Goal: Leave review/rating: Leave review/rating

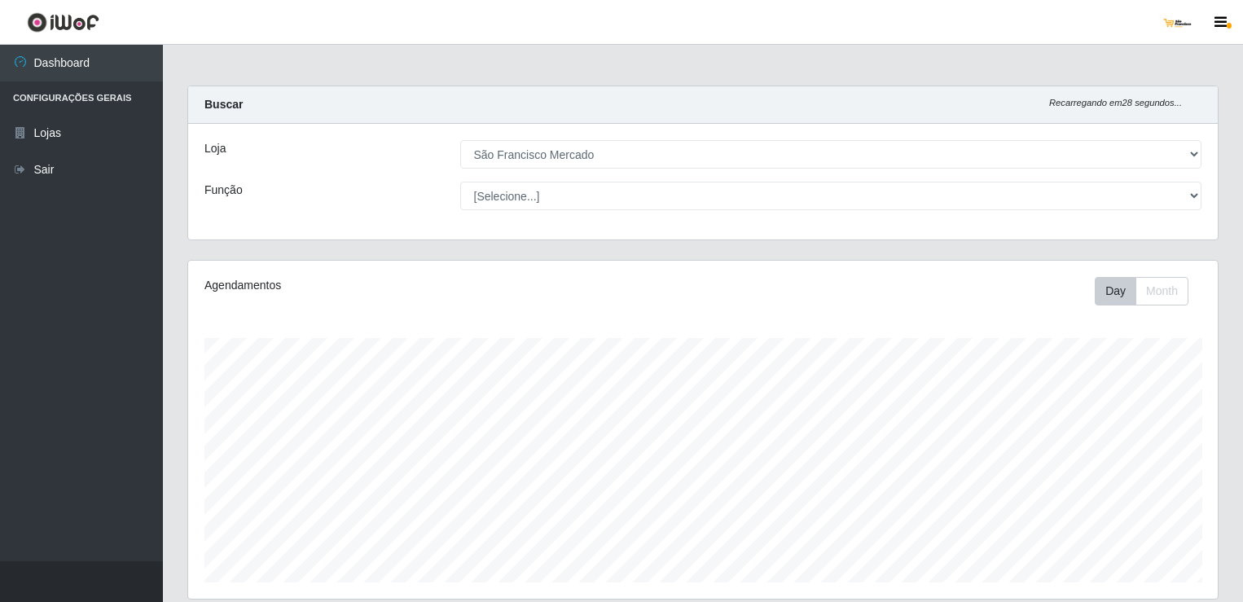
select select "168"
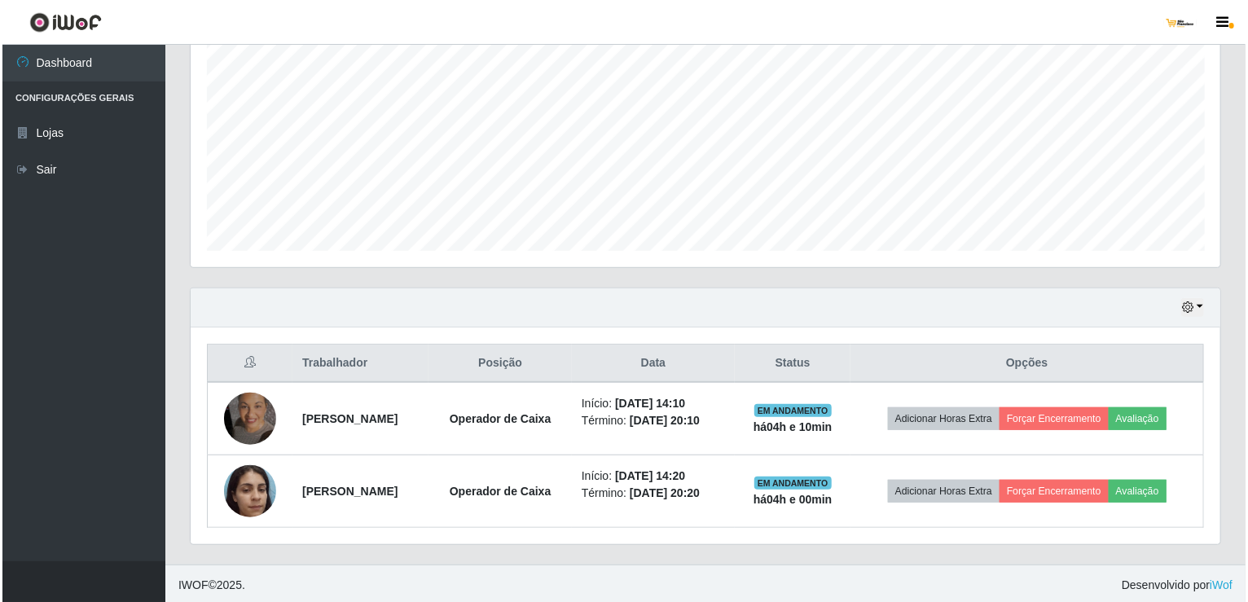
scroll to position [338, 1029]
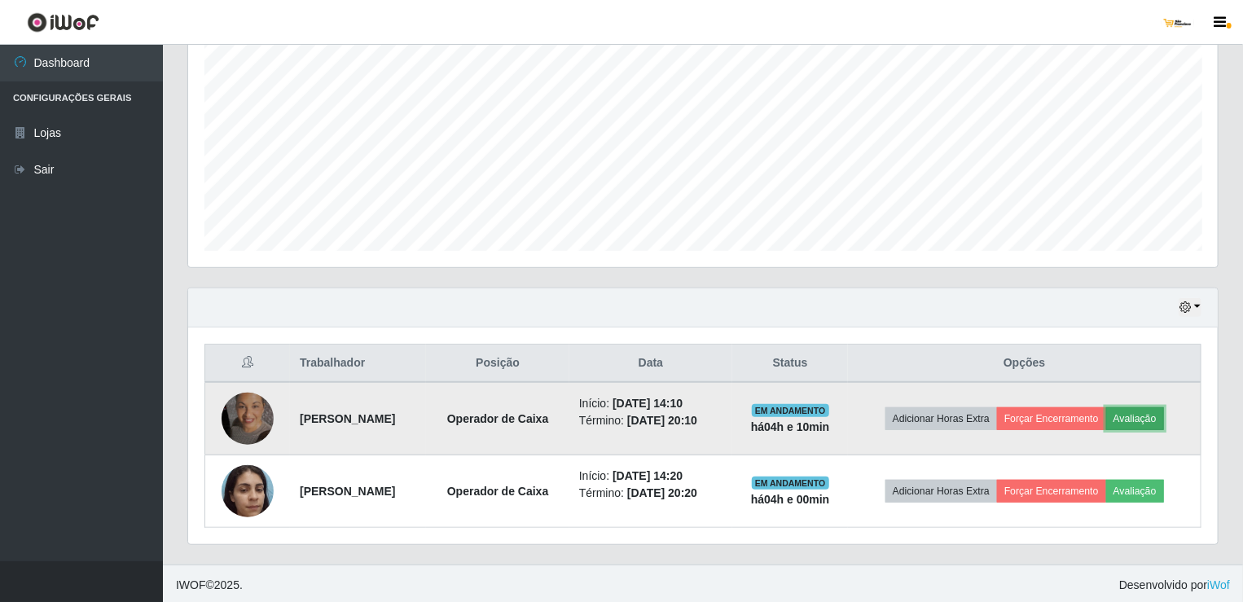
click at [1137, 412] on button "Avaliação" at bounding box center [1135, 418] width 58 height 23
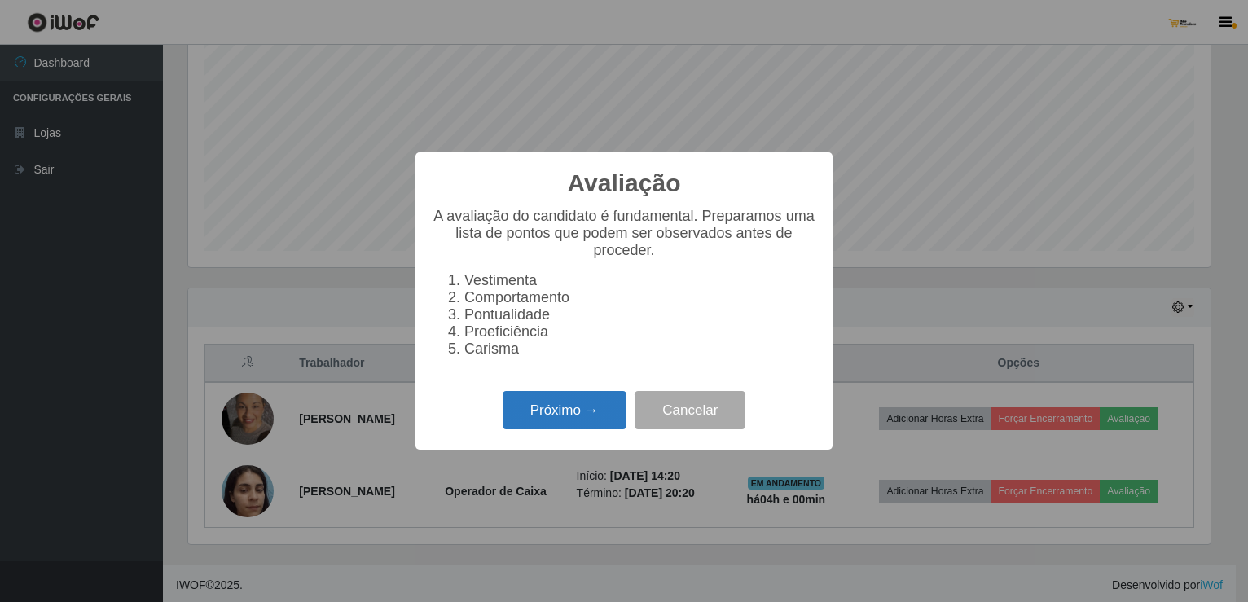
click at [600, 424] on button "Próximo →" at bounding box center [565, 410] width 124 height 38
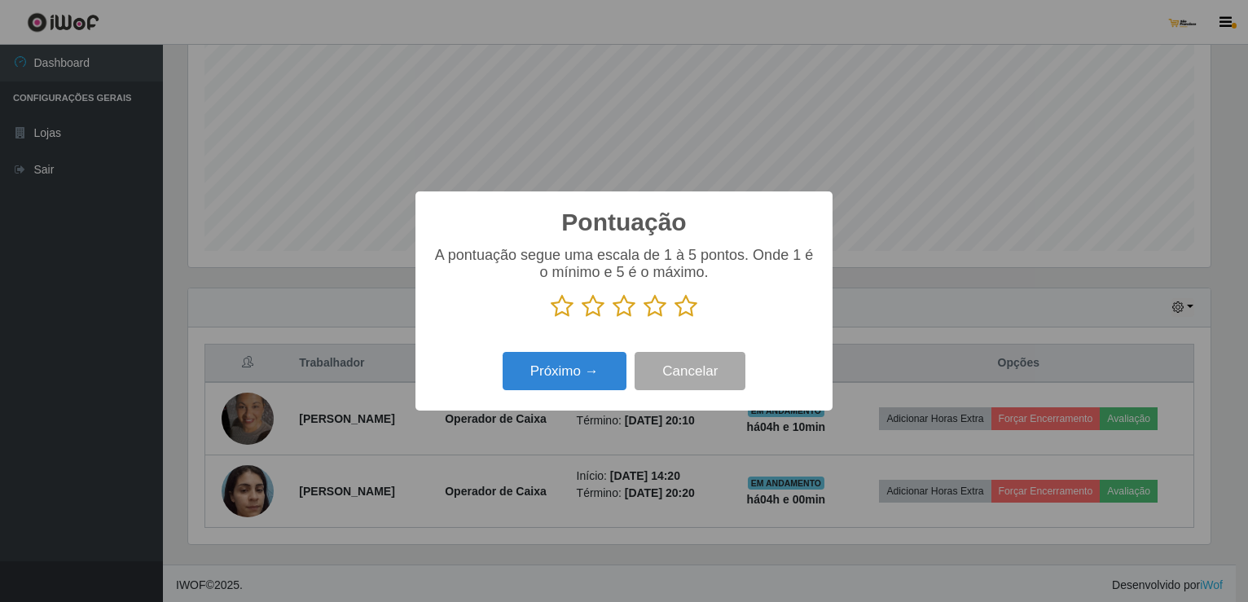
scroll to position [814122, 813437]
click at [626, 305] on icon at bounding box center [623, 306] width 23 height 24
click at [612, 318] on input "radio" at bounding box center [612, 318] width 0 height 0
click at [599, 378] on button "Próximo →" at bounding box center [565, 371] width 124 height 38
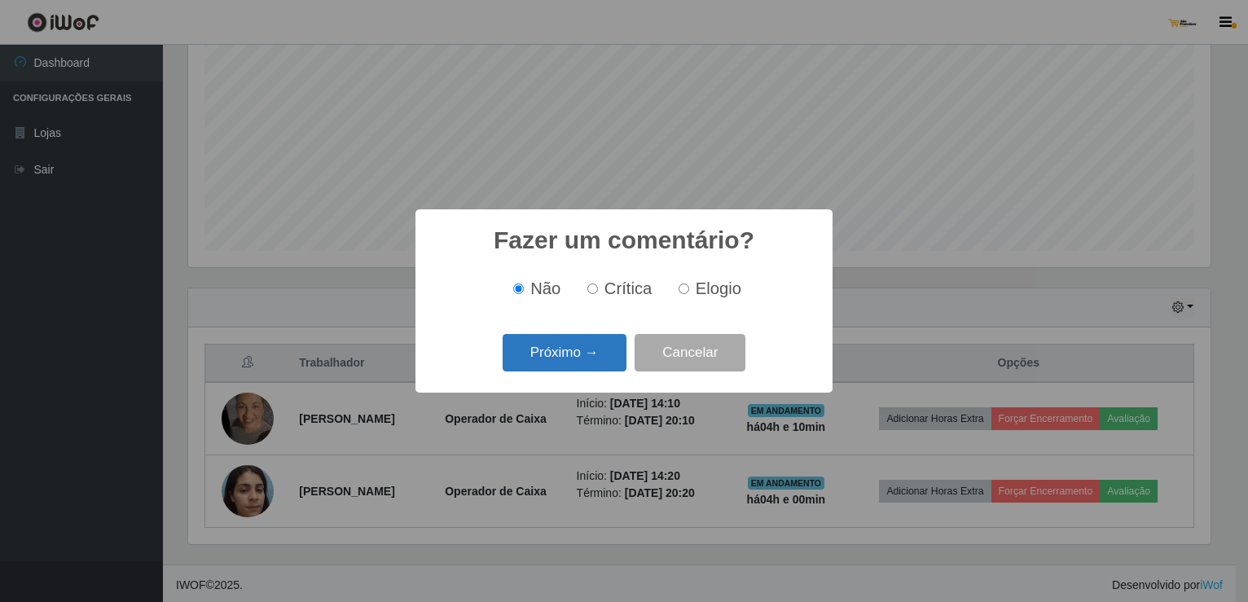
click at [595, 354] on button "Próximo →" at bounding box center [565, 353] width 124 height 38
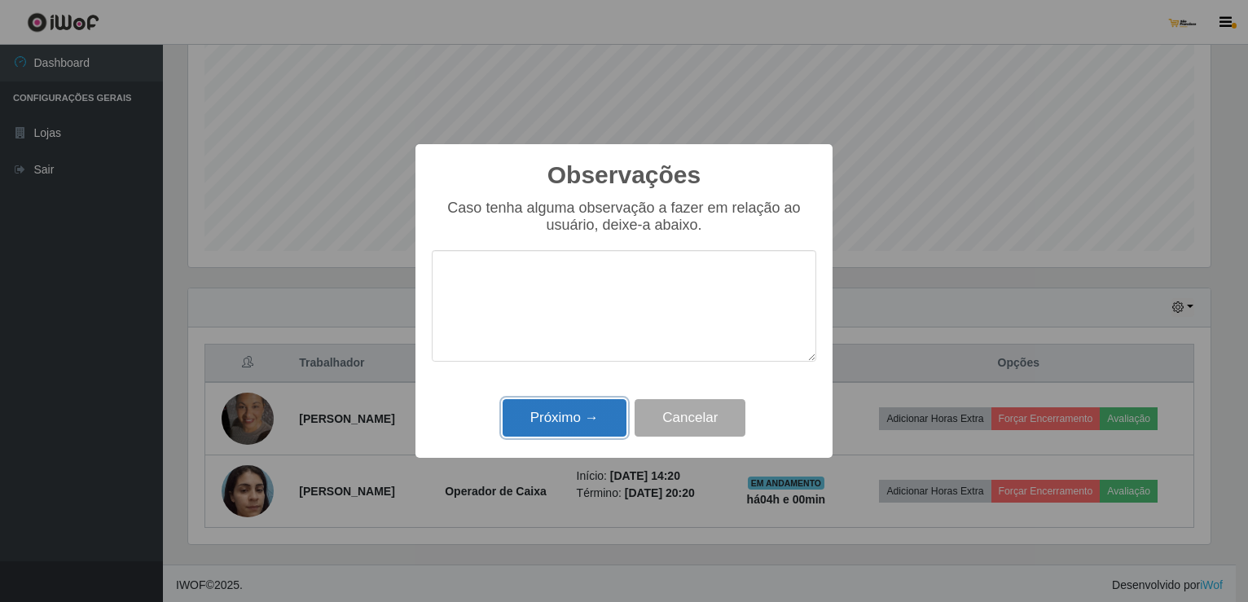
click at [604, 419] on button "Próximo →" at bounding box center [565, 418] width 124 height 38
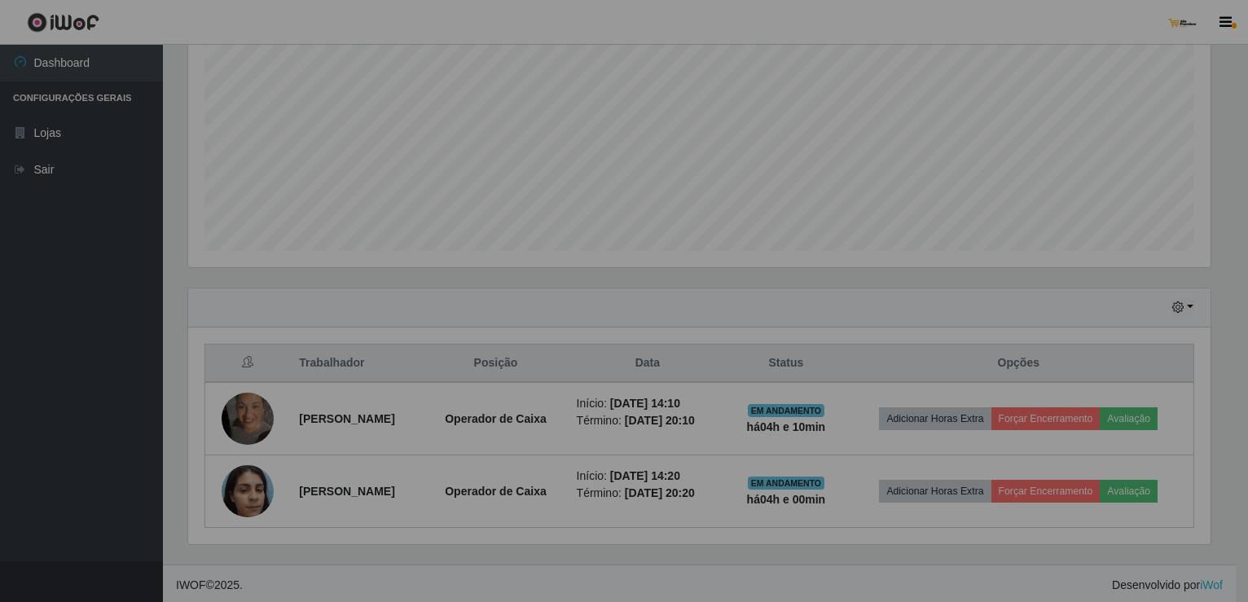
scroll to position [338, 1029]
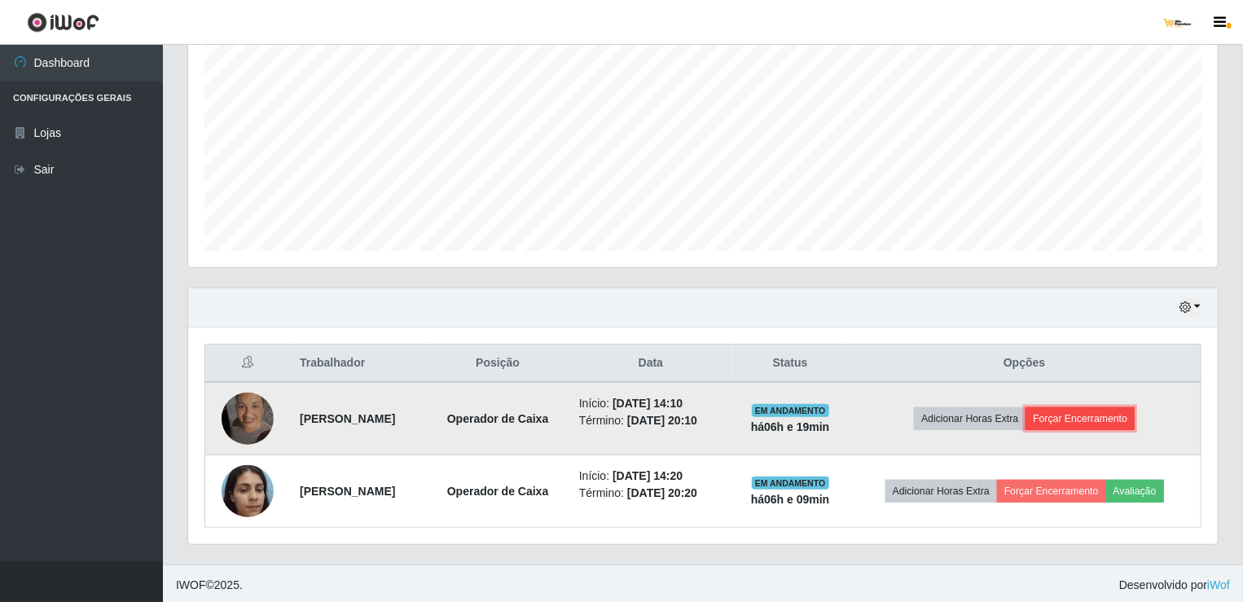
click at [1073, 408] on button "Forçar Encerramento" at bounding box center [1079, 418] width 109 height 23
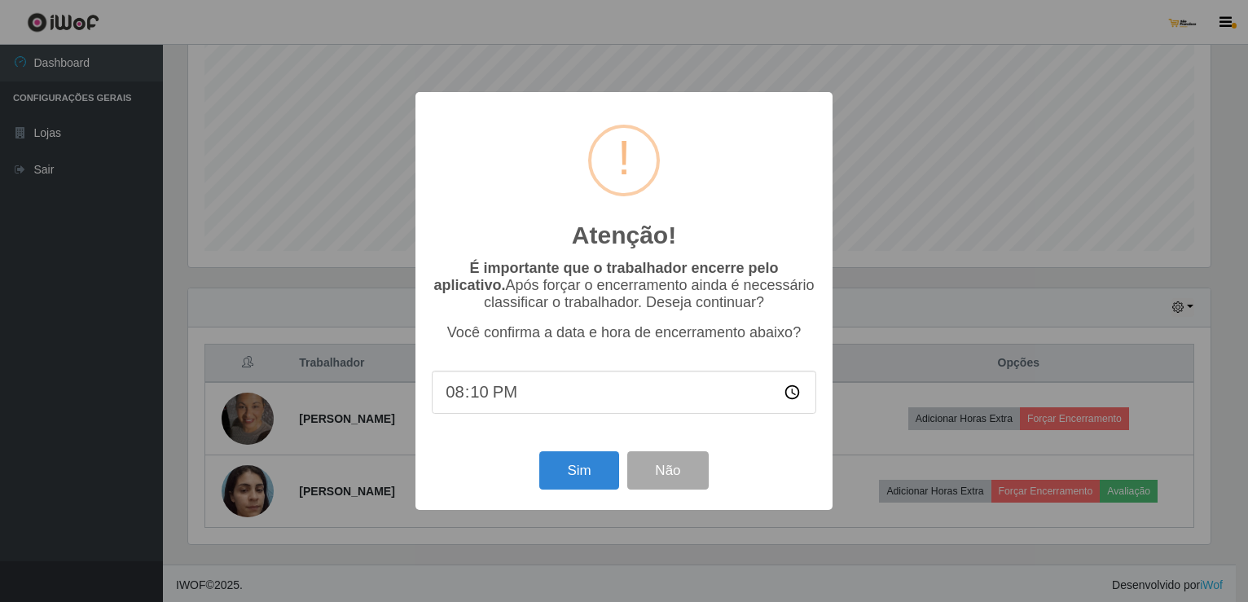
click at [474, 407] on input "20:10" at bounding box center [624, 392] width 384 height 43
type input "20:25"
click at [580, 476] on button "Sim" at bounding box center [578, 470] width 79 height 38
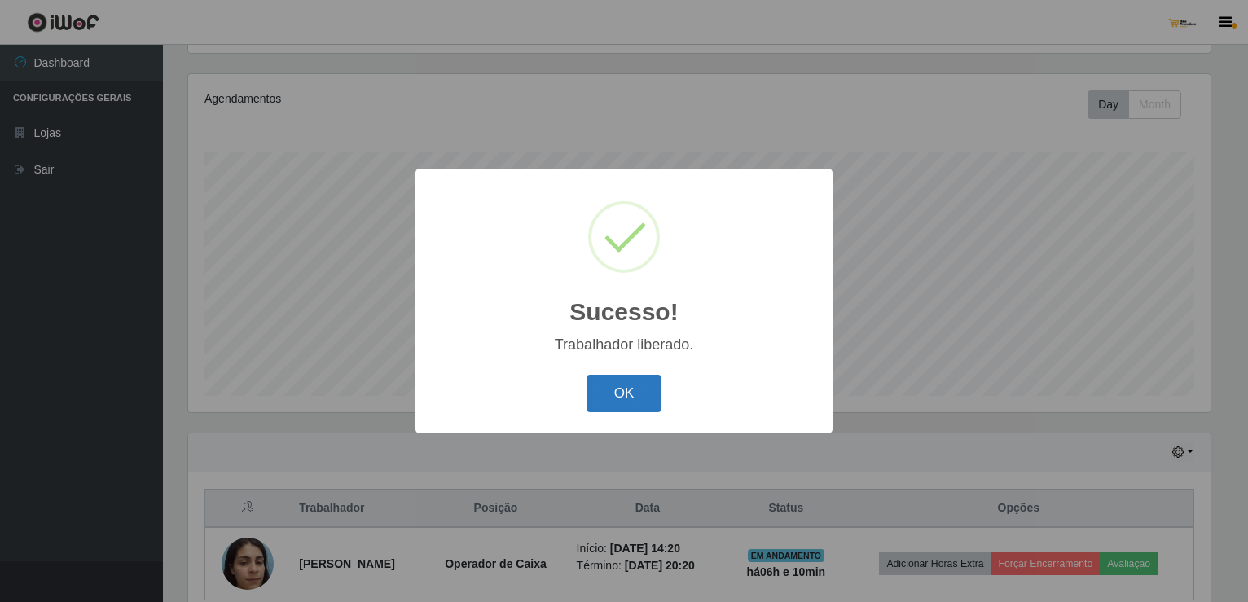
click at [630, 400] on button "OK" at bounding box center [624, 394] width 76 height 38
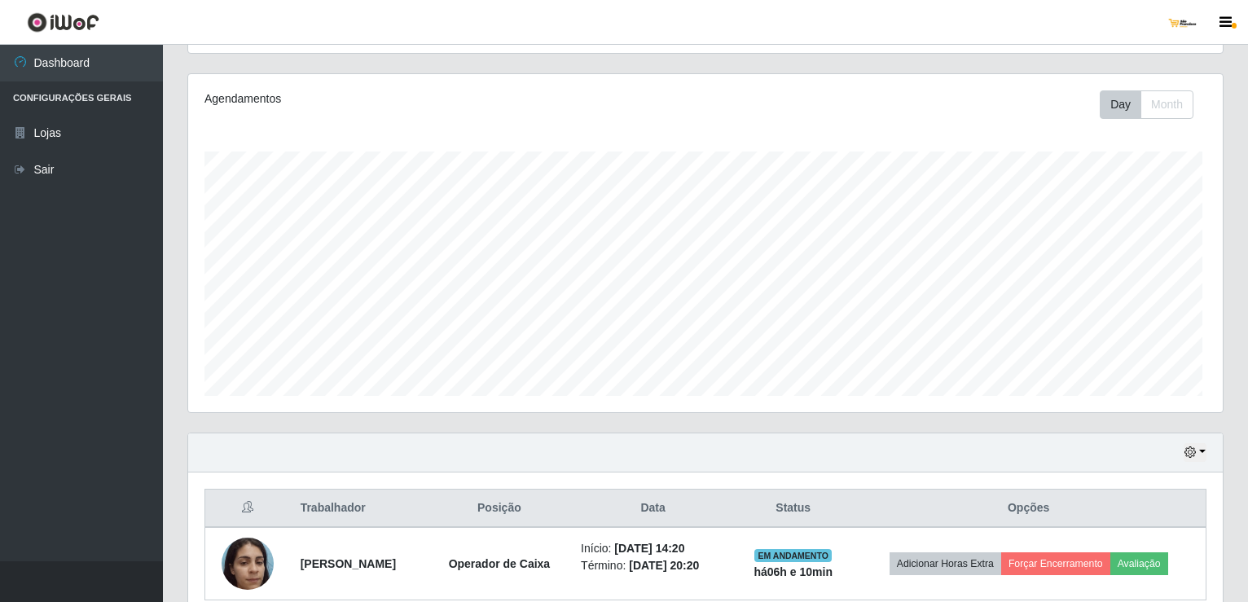
scroll to position [338, 1029]
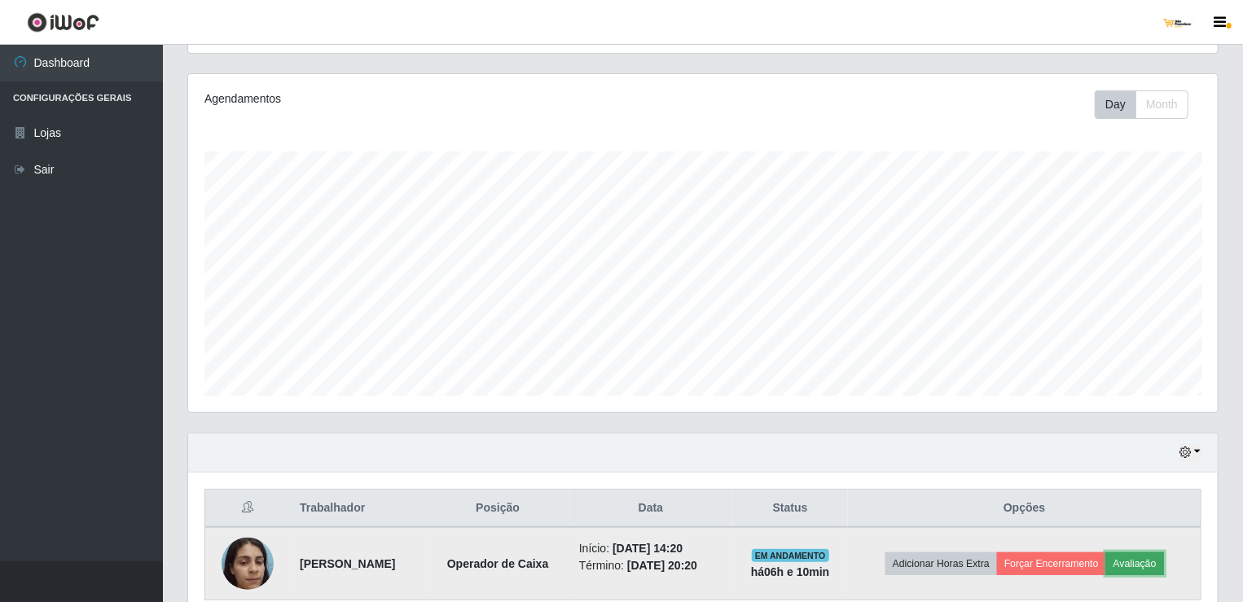
click at [1153, 563] on button "Avaliação" at bounding box center [1135, 563] width 58 height 23
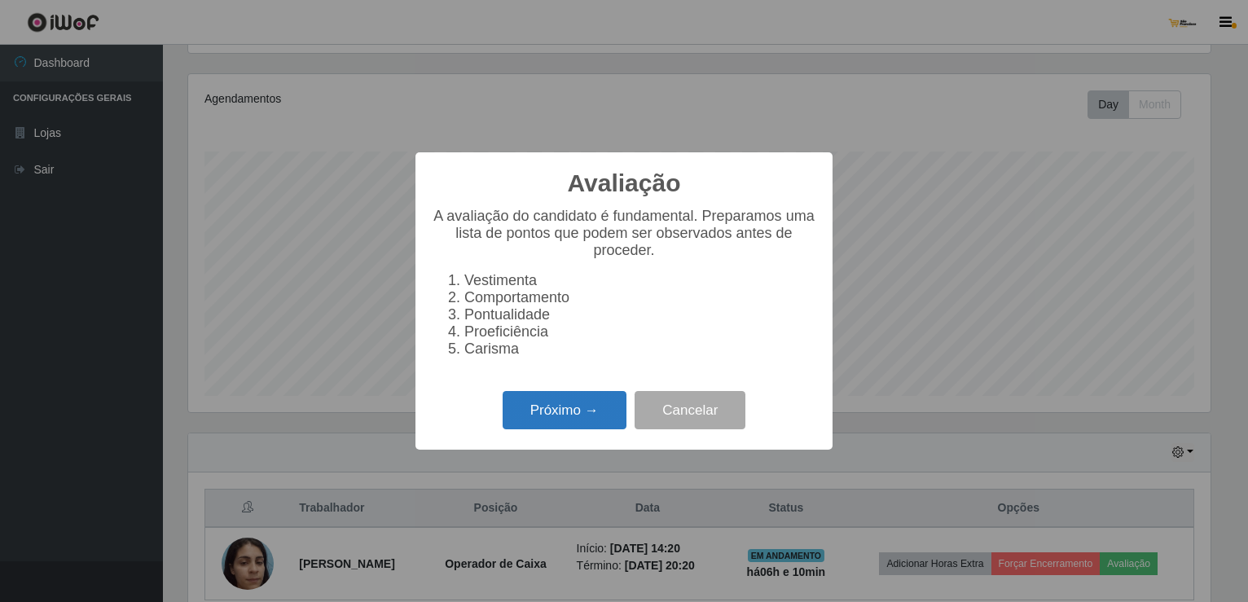
click at [609, 413] on button "Próximo →" at bounding box center [565, 410] width 124 height 38
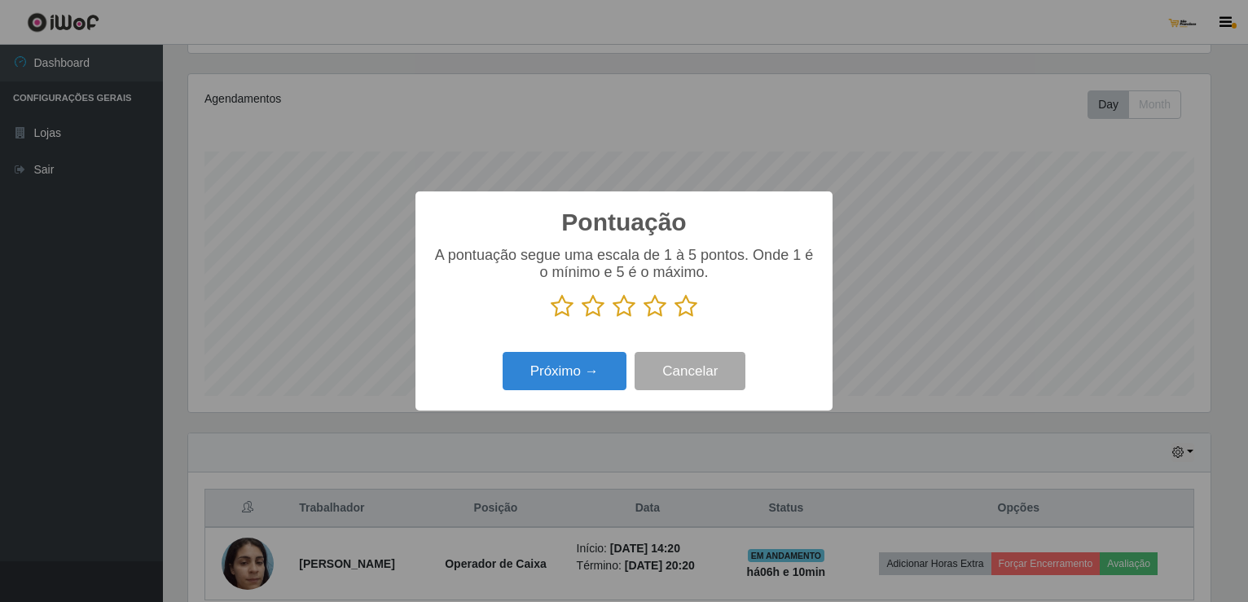
scroll to position [814122, 813437]
click at [686, 309] on icon at bounding box center [685, 306] width 23 height 24
click at [674, 318] on input "radio" at bounding box center [674, 318] width 0 height 0
click at [571, 389] on button "Próximo →" at bounding box center [565, 371] width 124 height 38
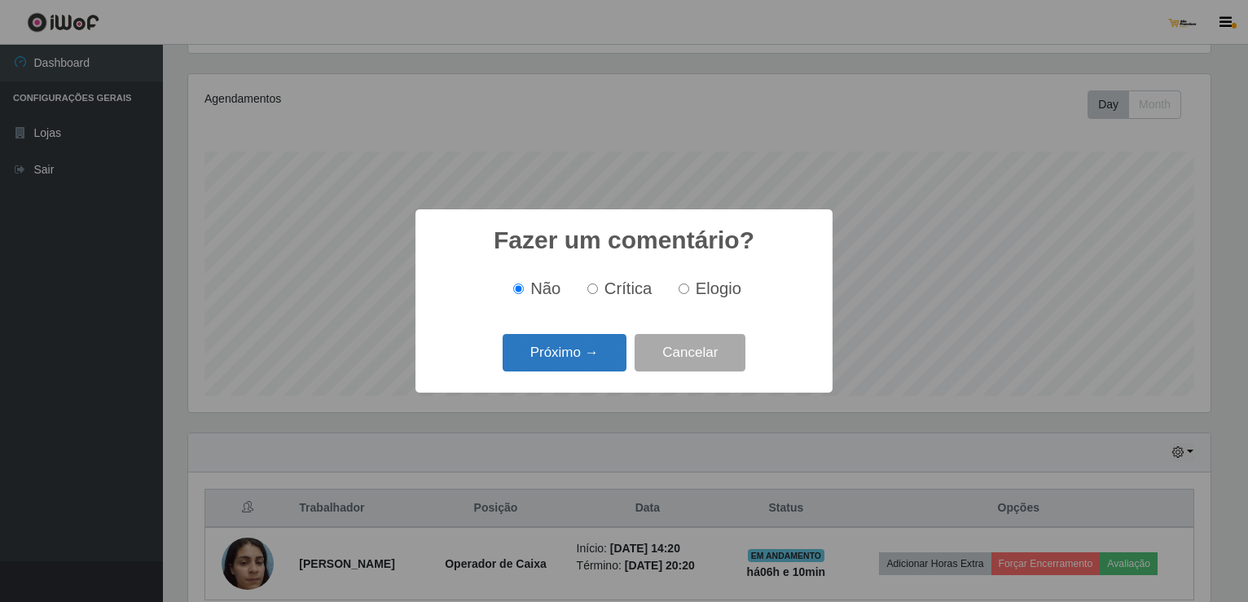
click at [562, 355] on button "Próximo →" at bounding box center [565, 353] width 124 height 38
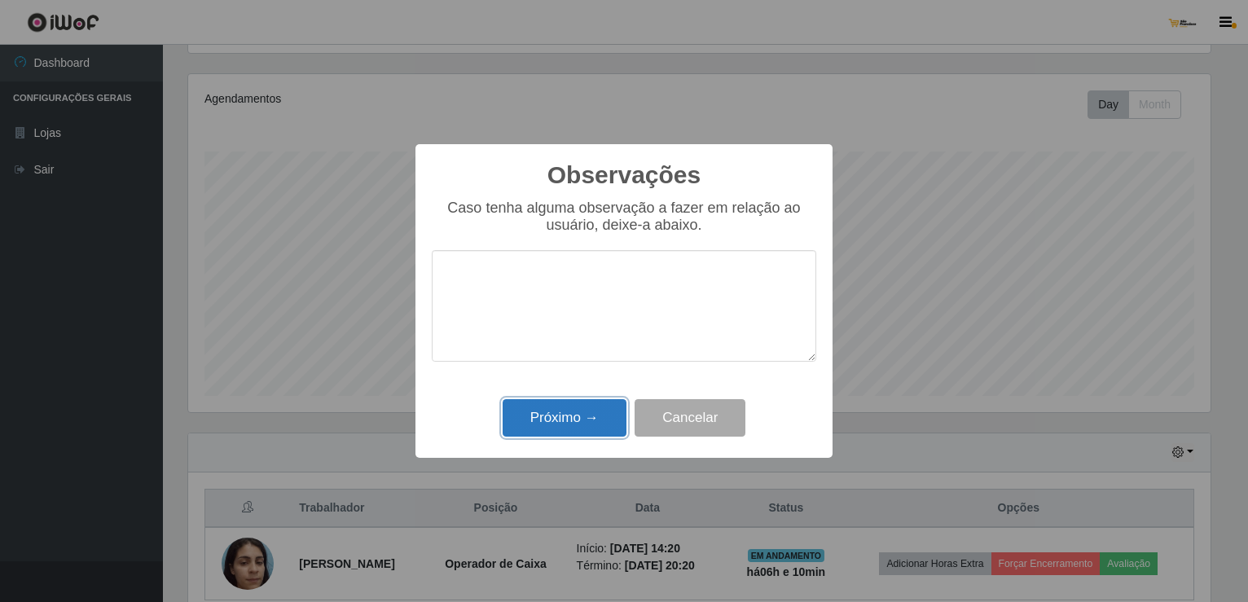
click at [602, 411] on button "Próximo →" at bounding box center [565, 418] width 124 height 38
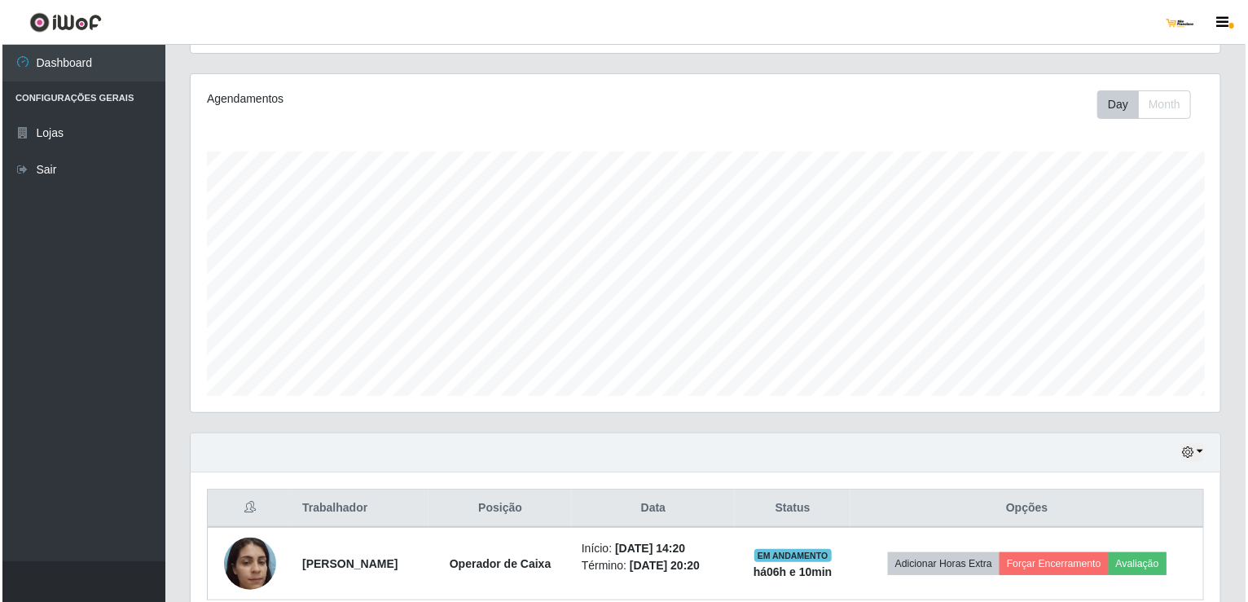
scroll to position [338, 1029]
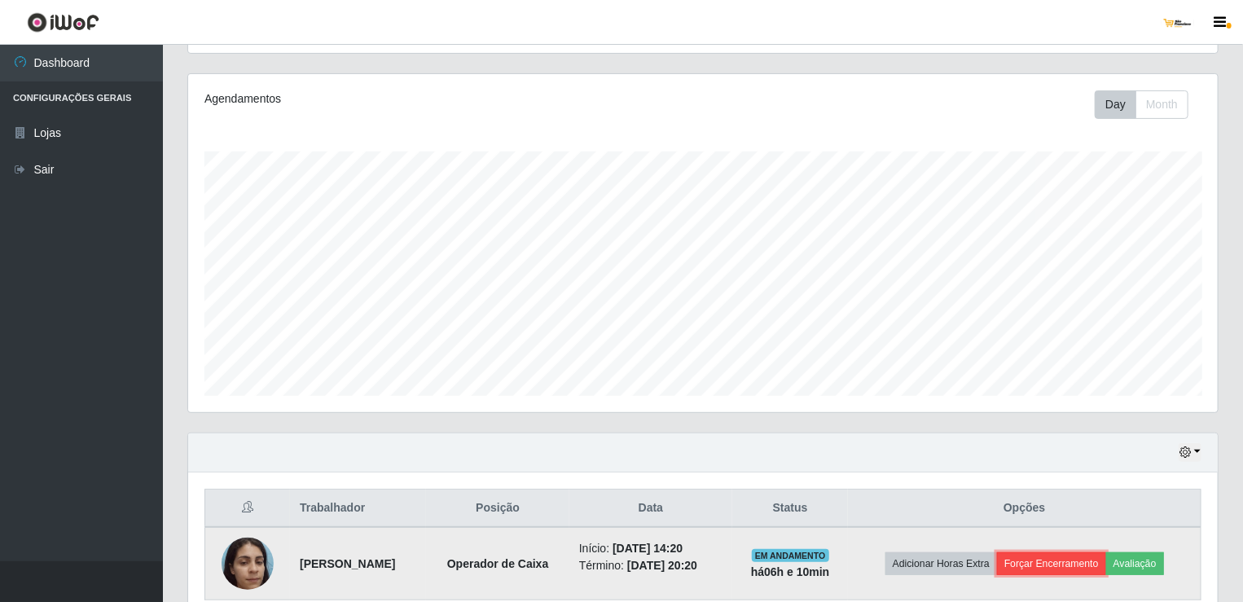
click at [1088, 561] on button "Forçar Encerramento" at bounding box center [1051, 563] width 109 height 23
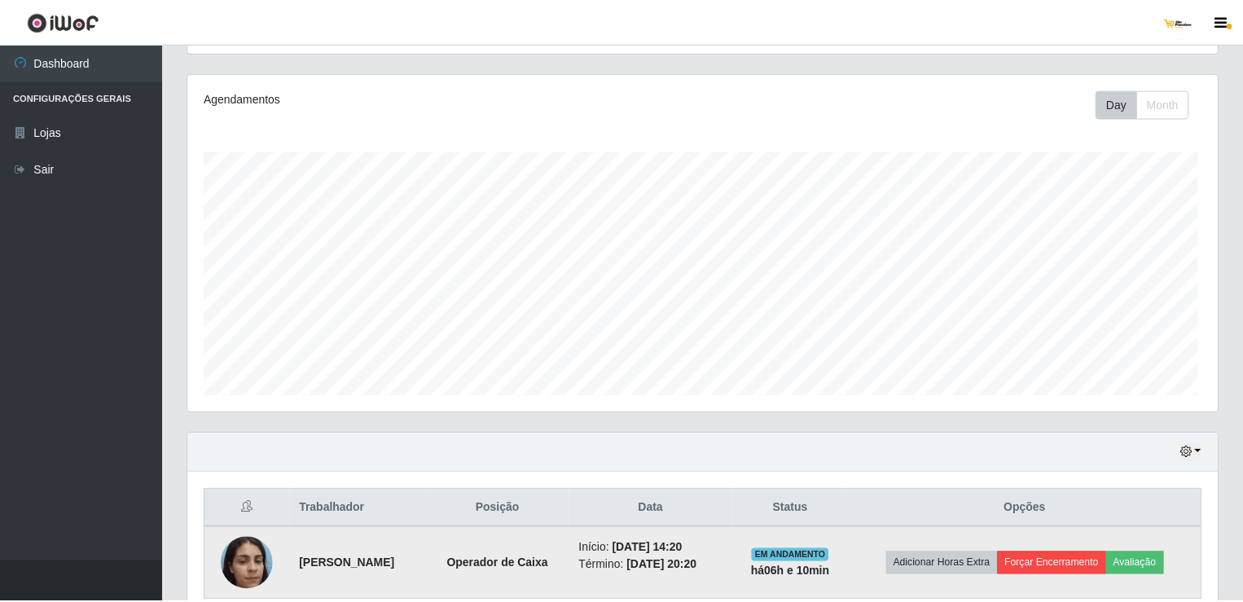
scroll to position [338, 1023]
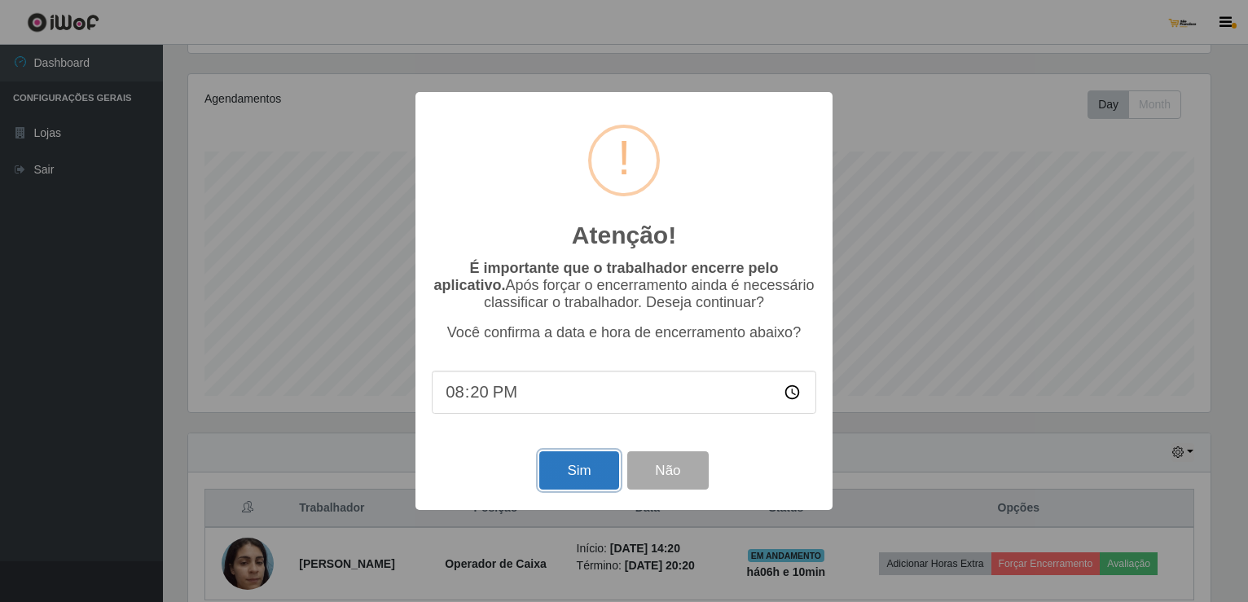
click at [584, 468] on button "Sim" at bounding box center [578, 470] width 79 height 38
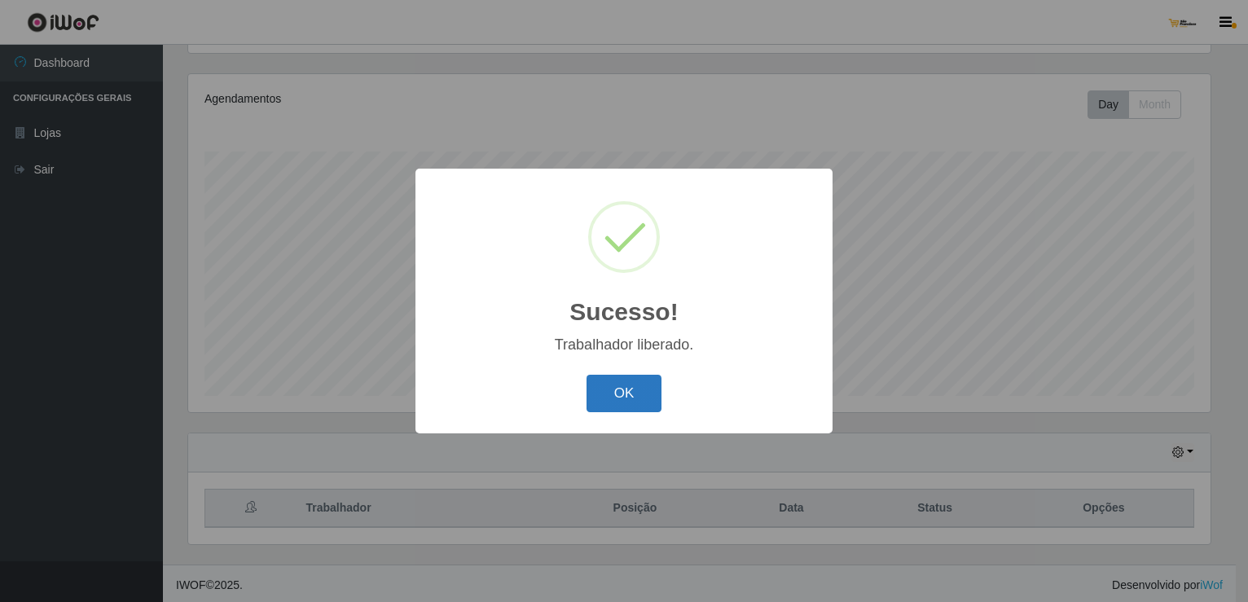
click at [621, 390] on button "OK" at bounding box center [624, 394] width 76 height 38
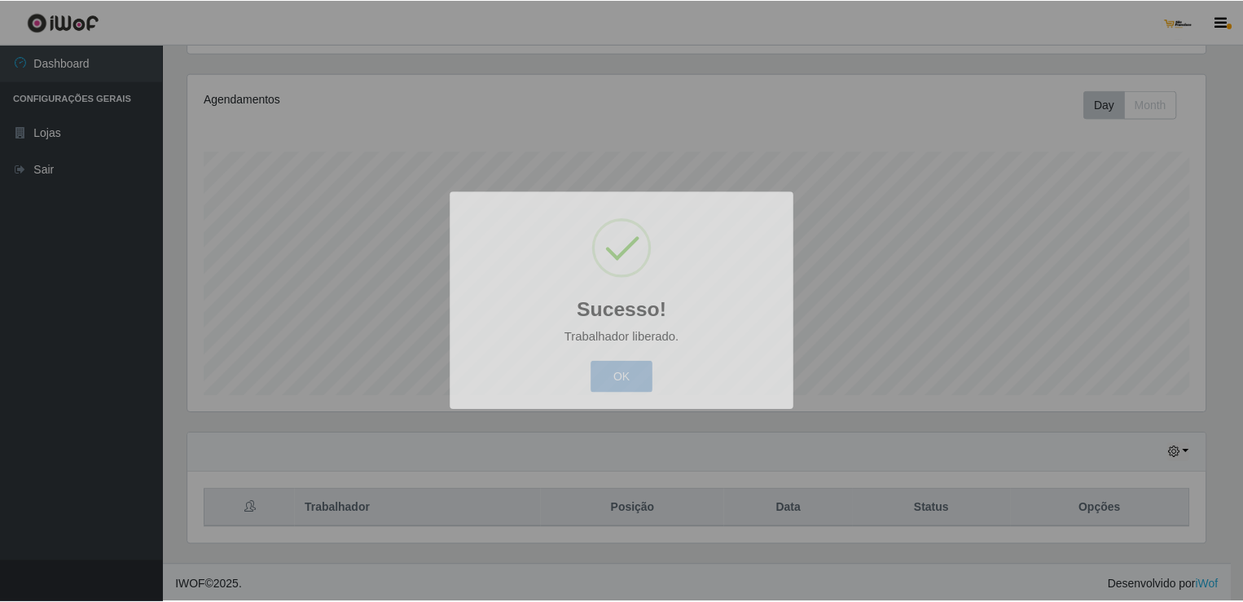
scroll to position [338, 1029]
